Goal: Information Seeking & Learning: Learn about a topic

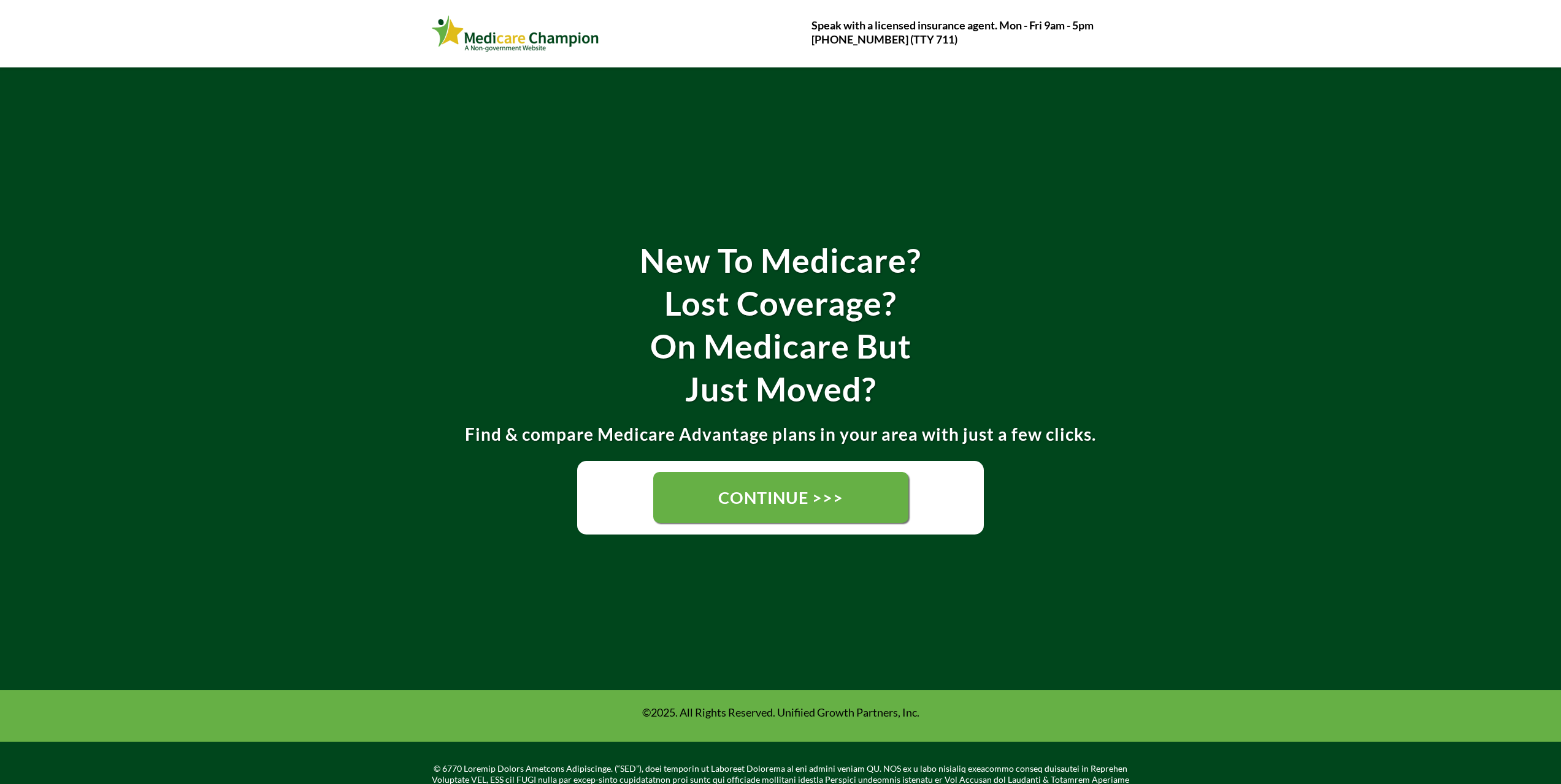
click at [519, 41] on img at bounding box center [515, 34] width 169 height 42
click at [773, 500] on span "CONTINUE >>>" at bounding box center [780, 497] width 125 height 20
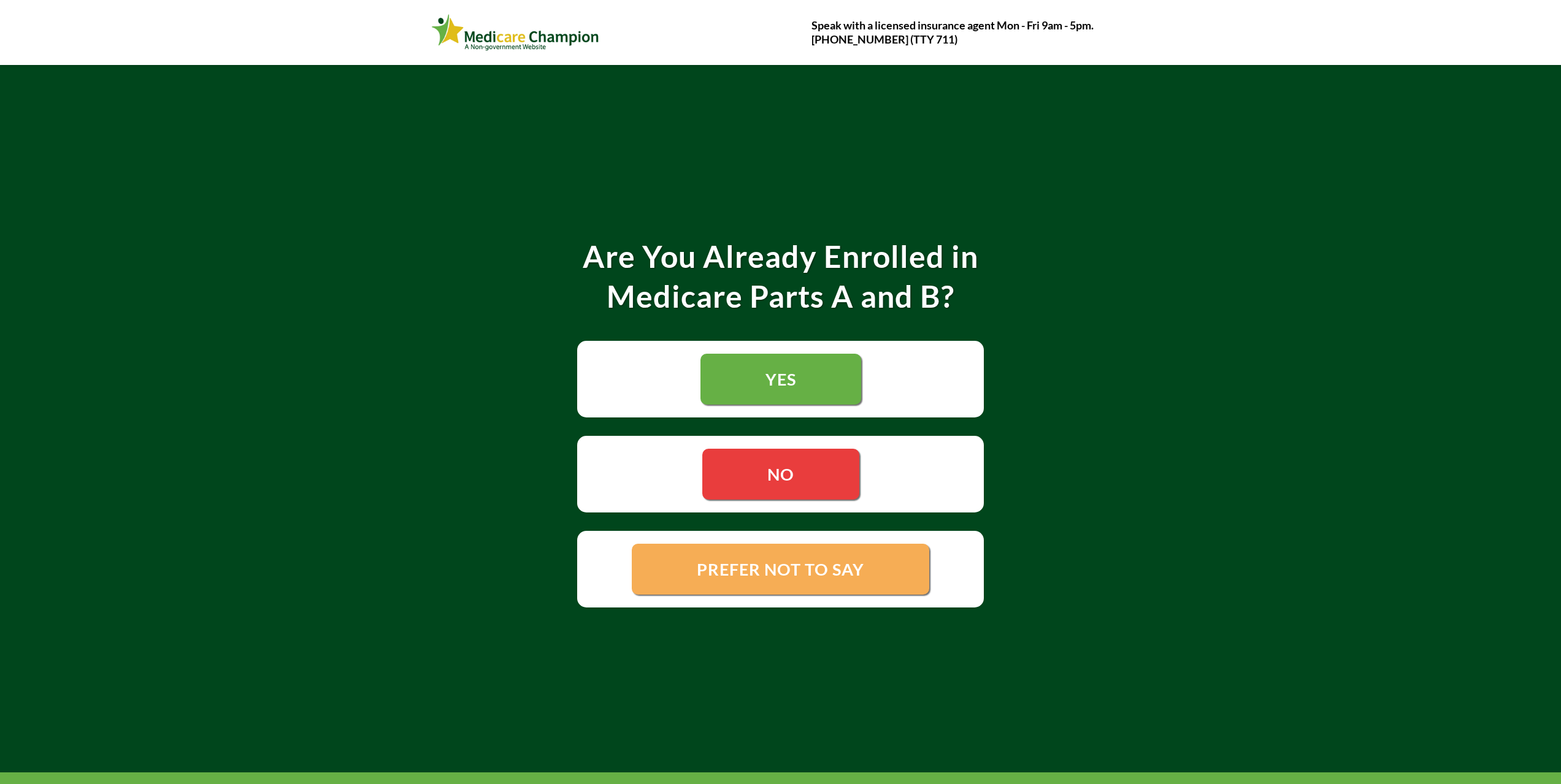
click at [773, 500] on link "NO" at bounding box center [780, 473] width 157 height 51
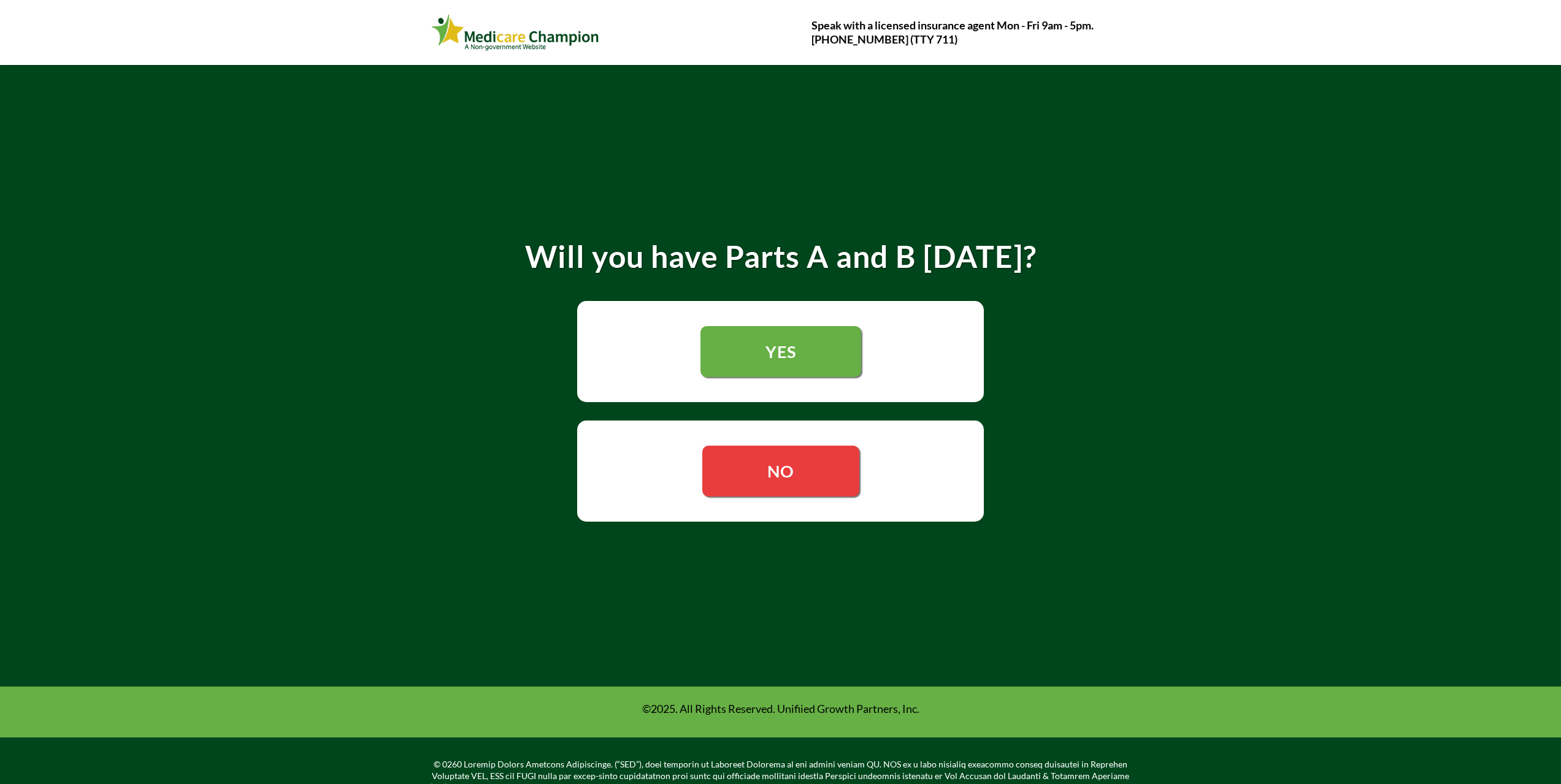
click at [773, 496] on link "NO" at bounding box center [780, 470] width 157 height 51
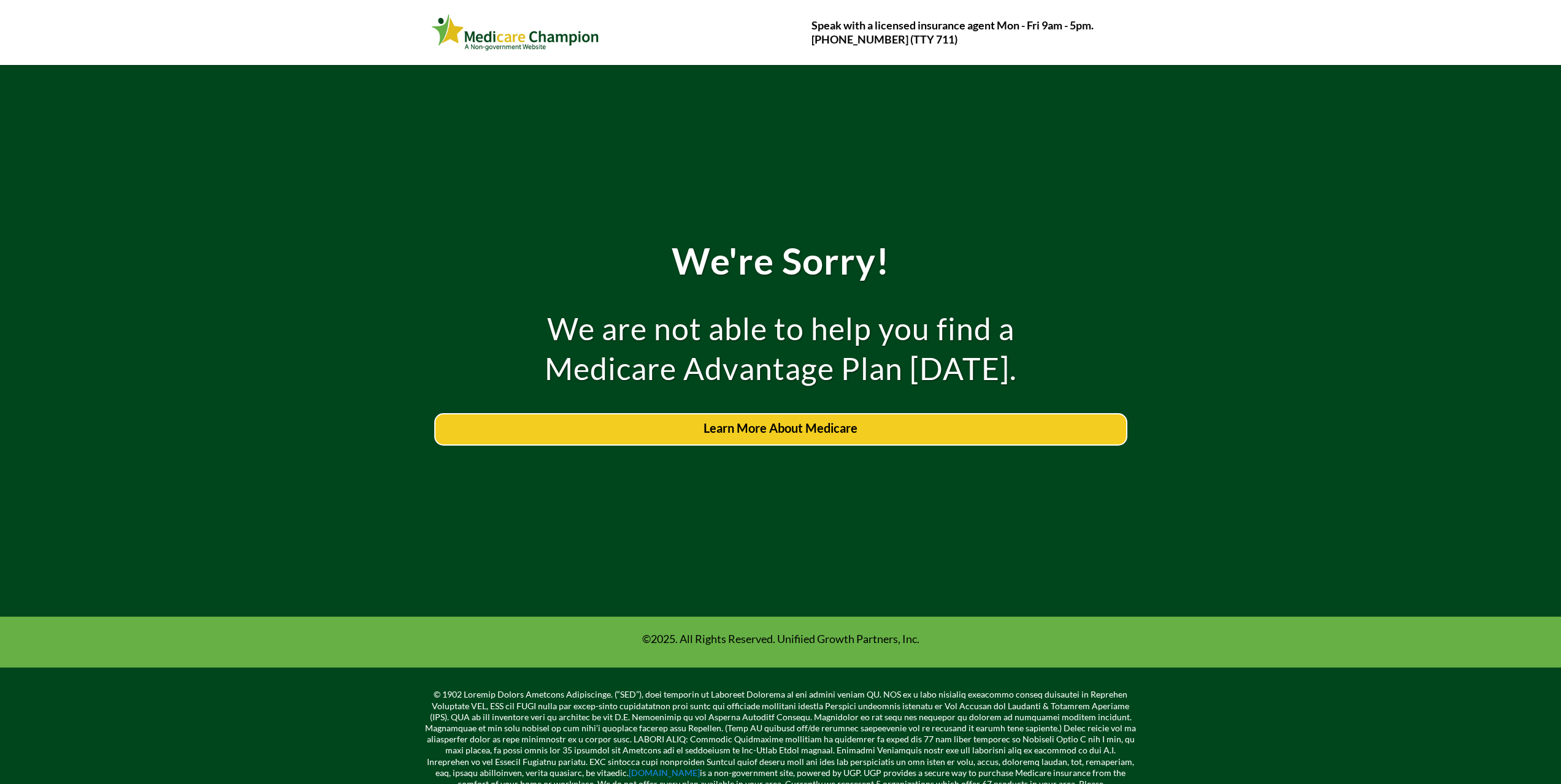
click at [765, 436] on span "Learn More About Medicare" at bounding box center [780, 428] width 154 height 15
